Goal: Information Seeking & Learning: Learn about a topic

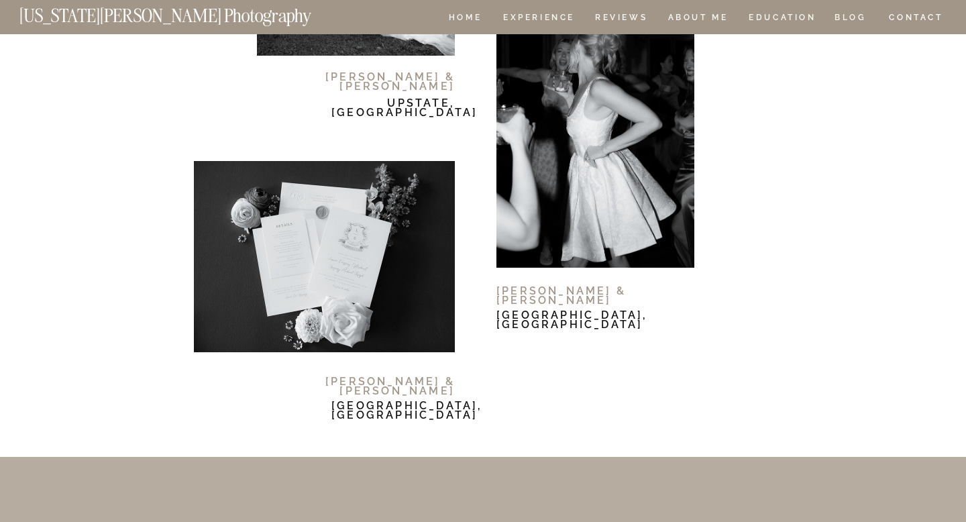
scroll to position [8397, 0]
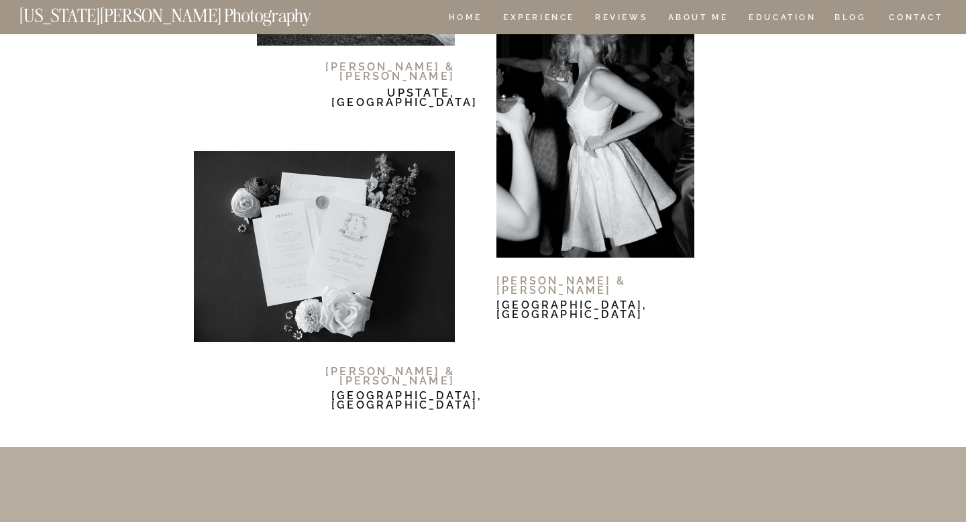
click at [566, 192] on div at bounding box center [596, 127] width 198 height 261
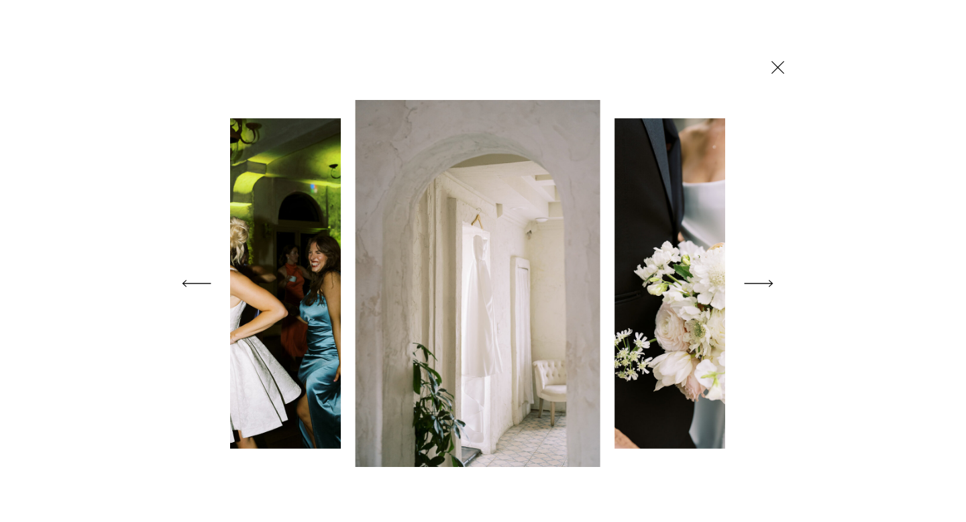
click at [777, 66] on icon at bounding box center [778, 67] width 22 height 23
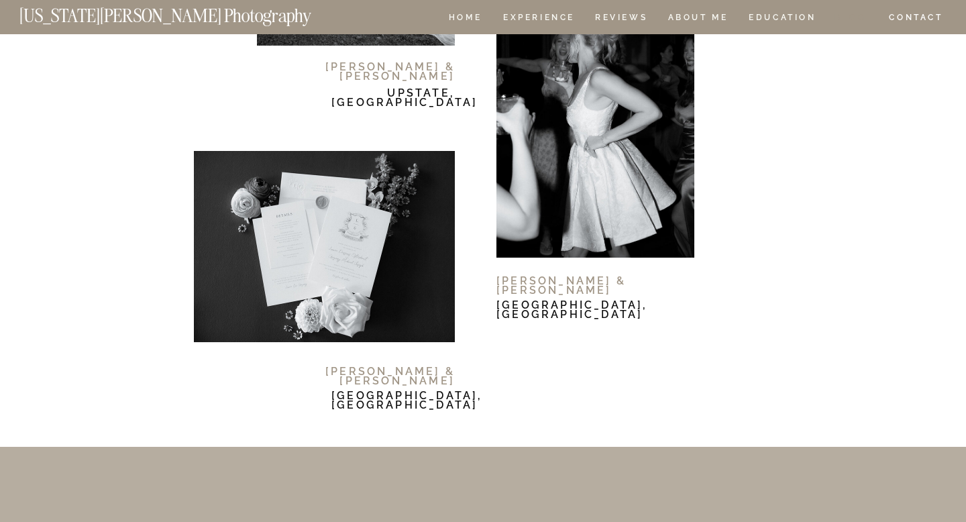
click at [860, 17] on nav "BLOG" at bounding box center [851, 18] width 32 height 11
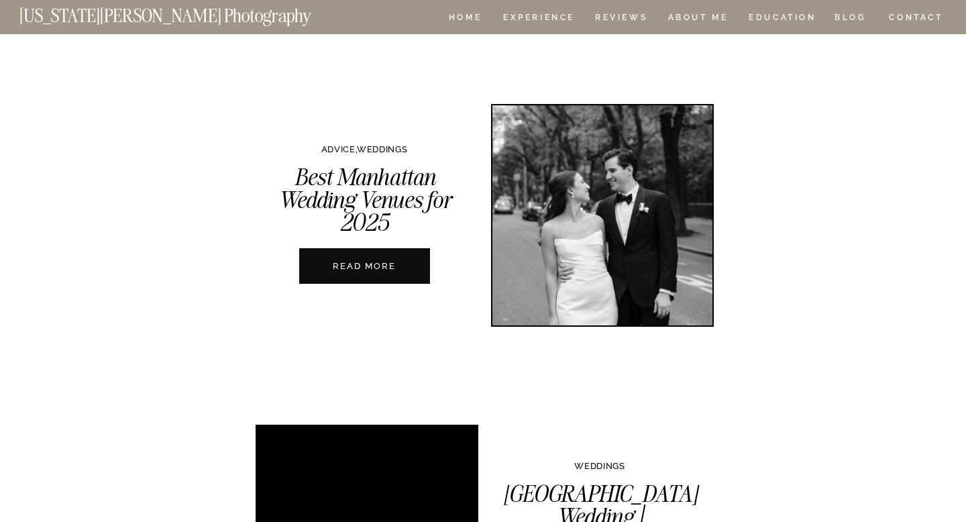
scroll to position [649, 0]
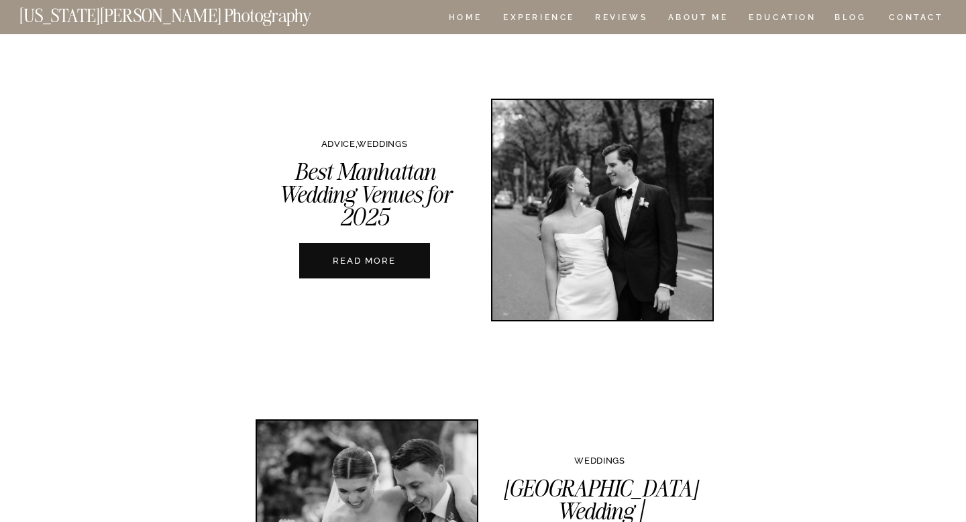
click at [333, 266] on nav "READ MORE" at bounding box center [364, 260] width 149 height 13
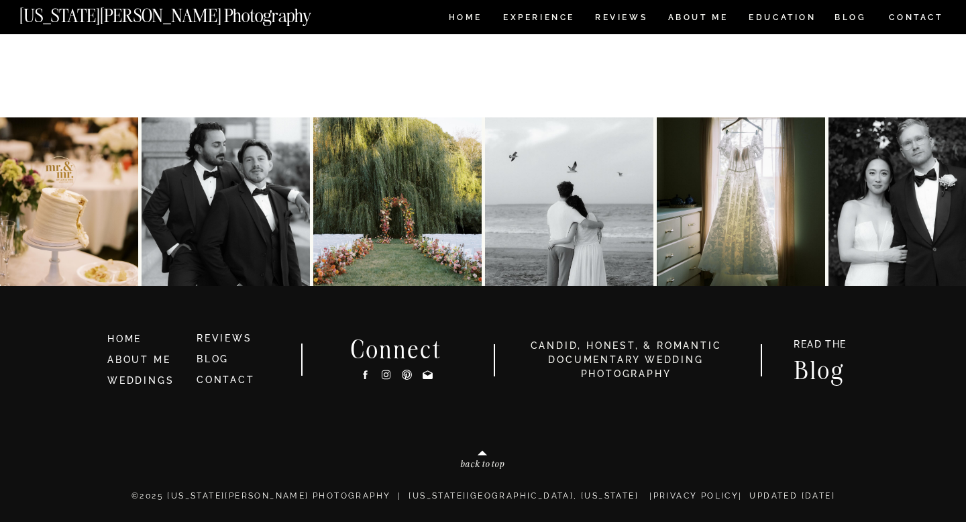
scroll to position [15627, 0]
